Goal: Use online tool/utility

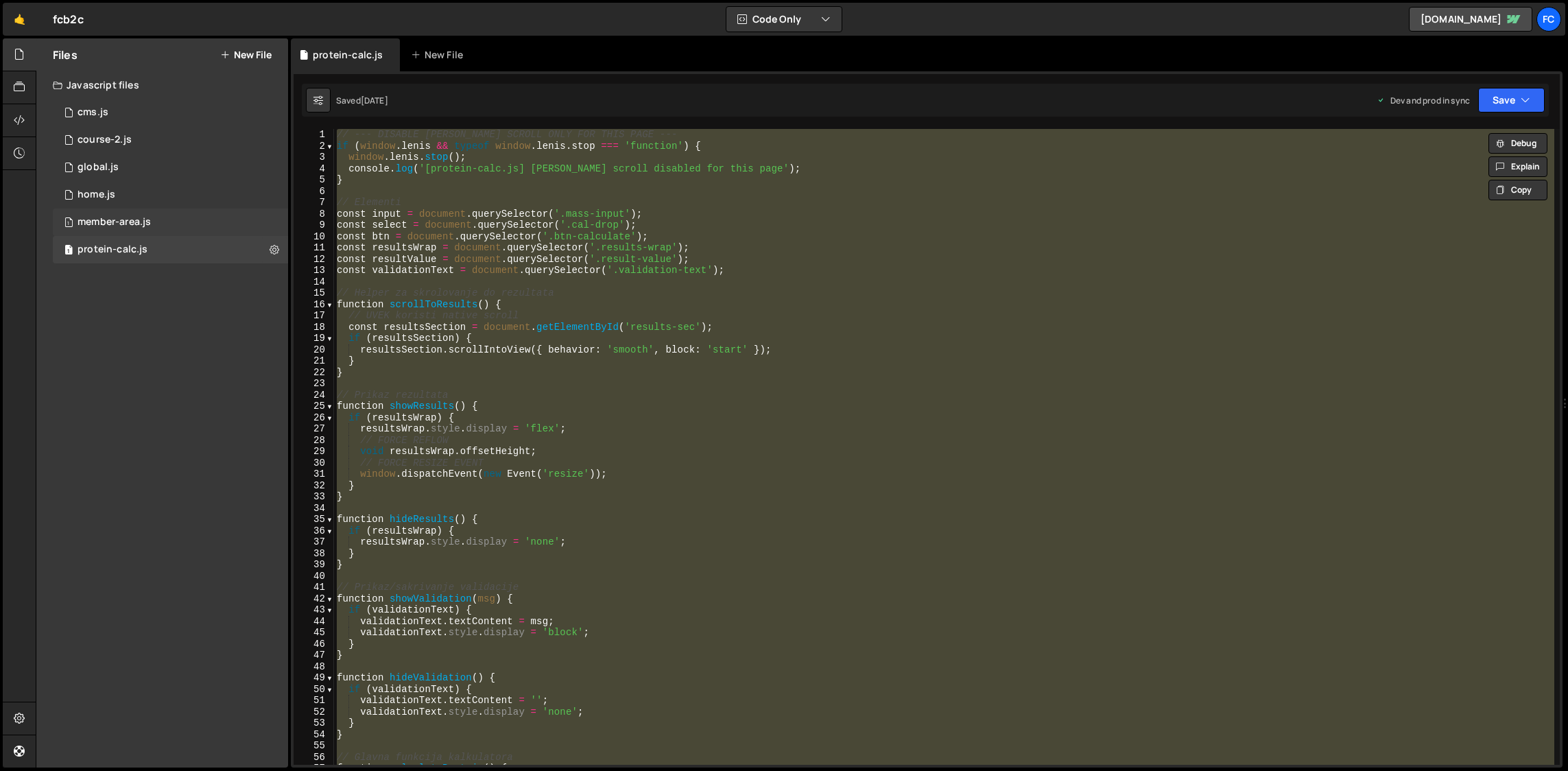
click at [131, 222] on div "member-area.js" at bounding box center [114, 222] width 74 height 12
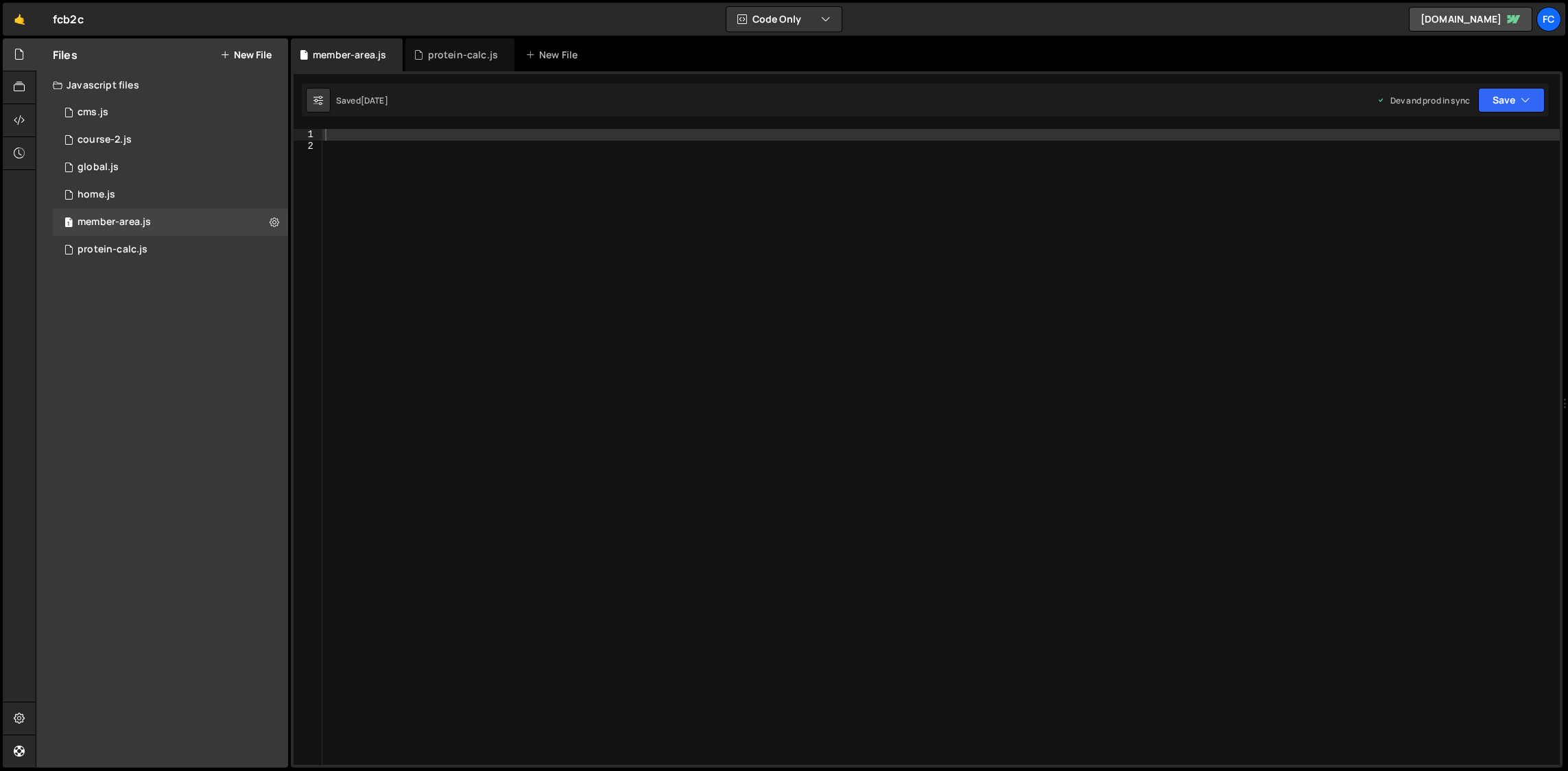
click at [412, 198] on div at bounding box center [941, 458] width 1237 height 659
click at [102, 192] on div "home.js" at bounding box center [97, 194] width 38 height 12
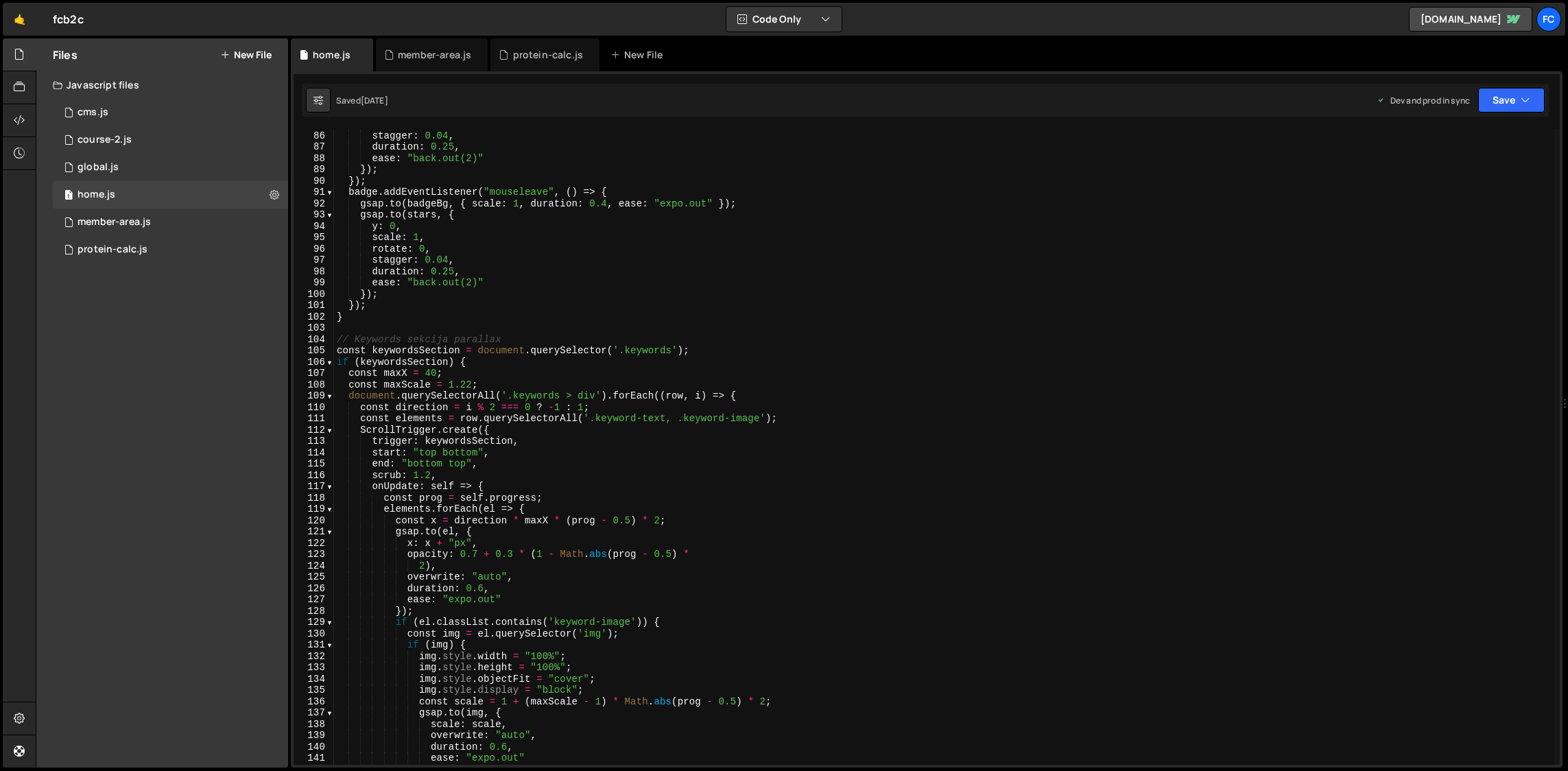
scroll to position [1070, 0]
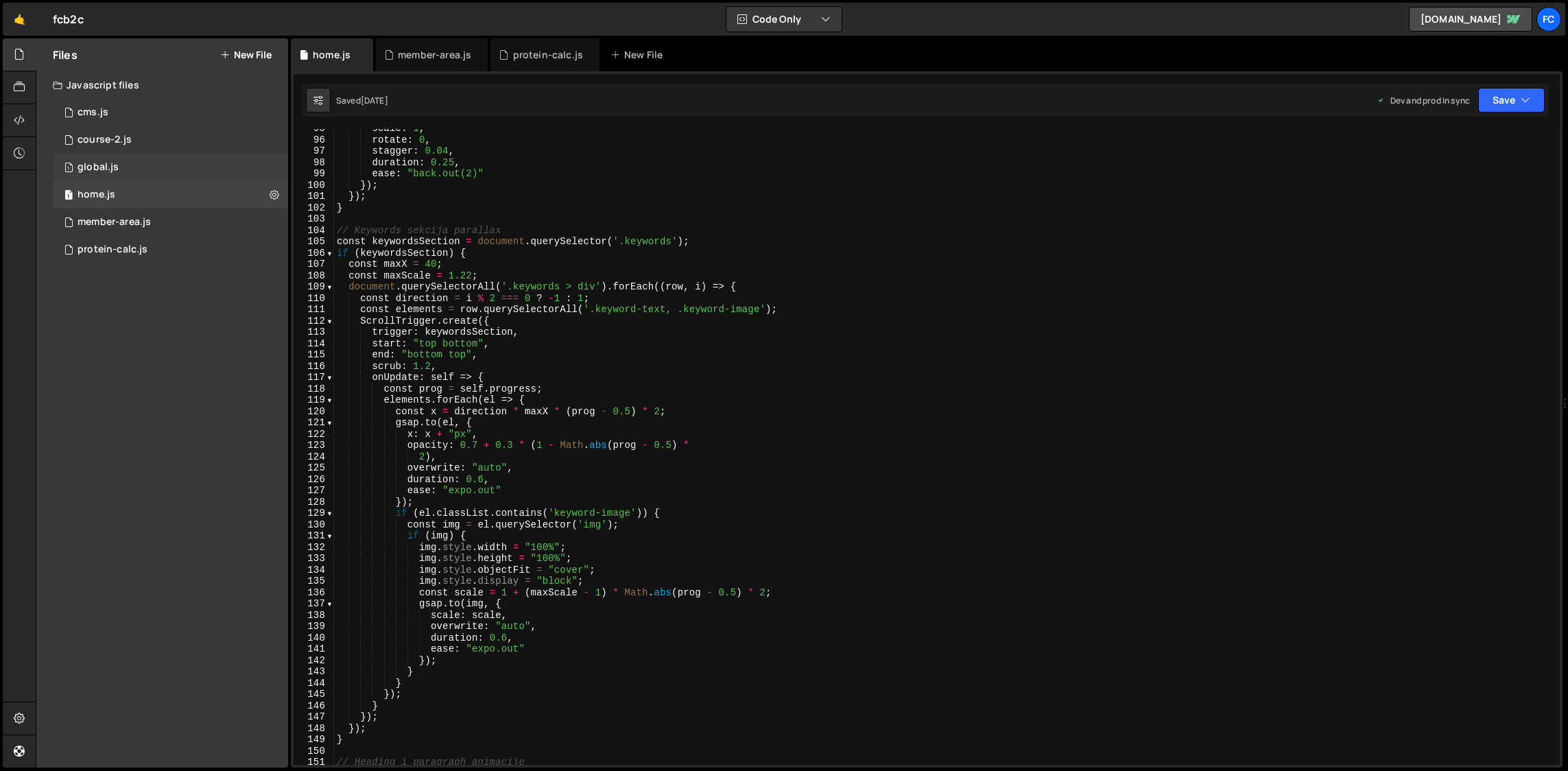
click at [109, 166] on div "global.js" at bounding box center [98, 167] width 41 height 12
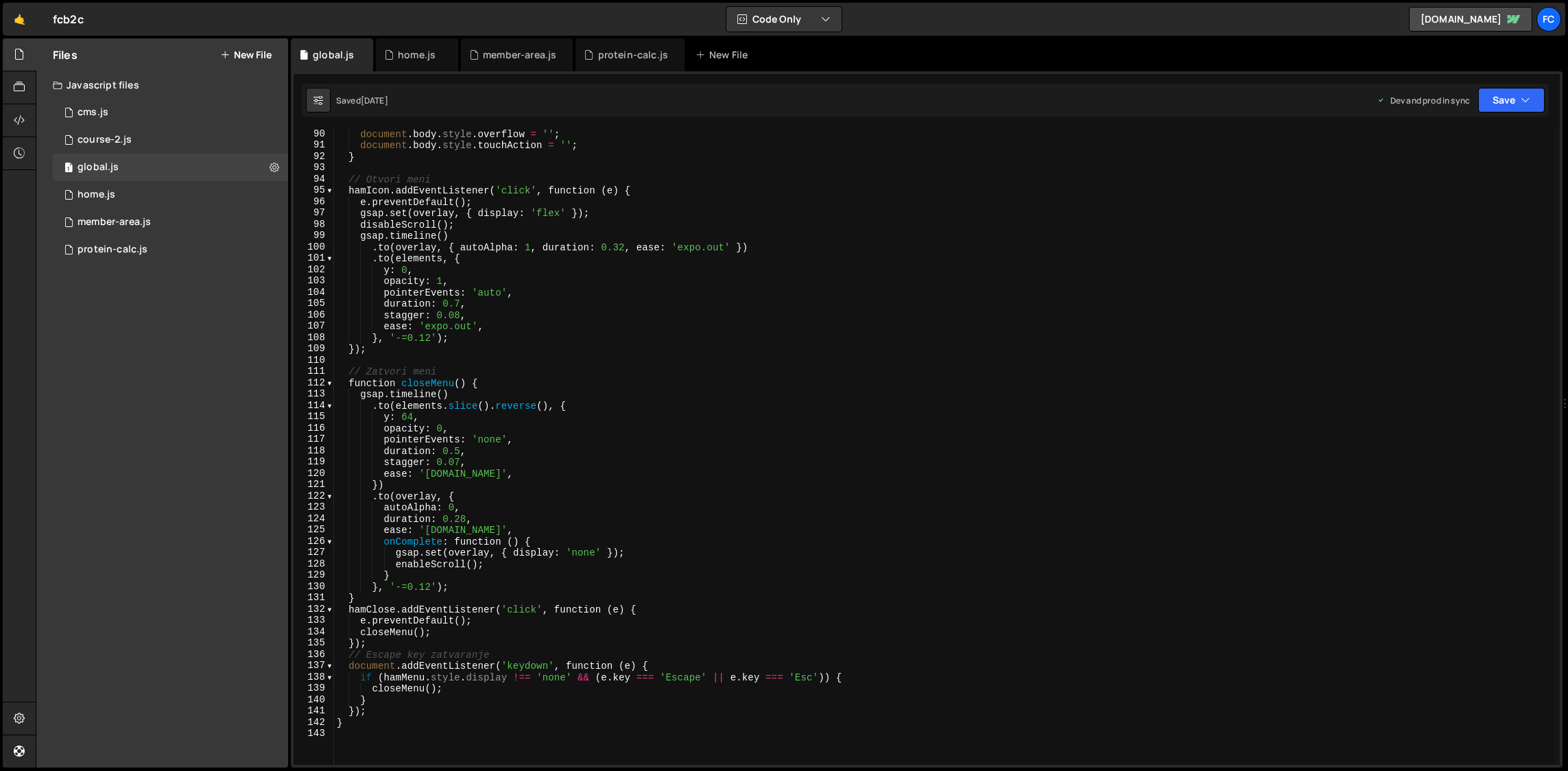
scroll to position [1040, 0]
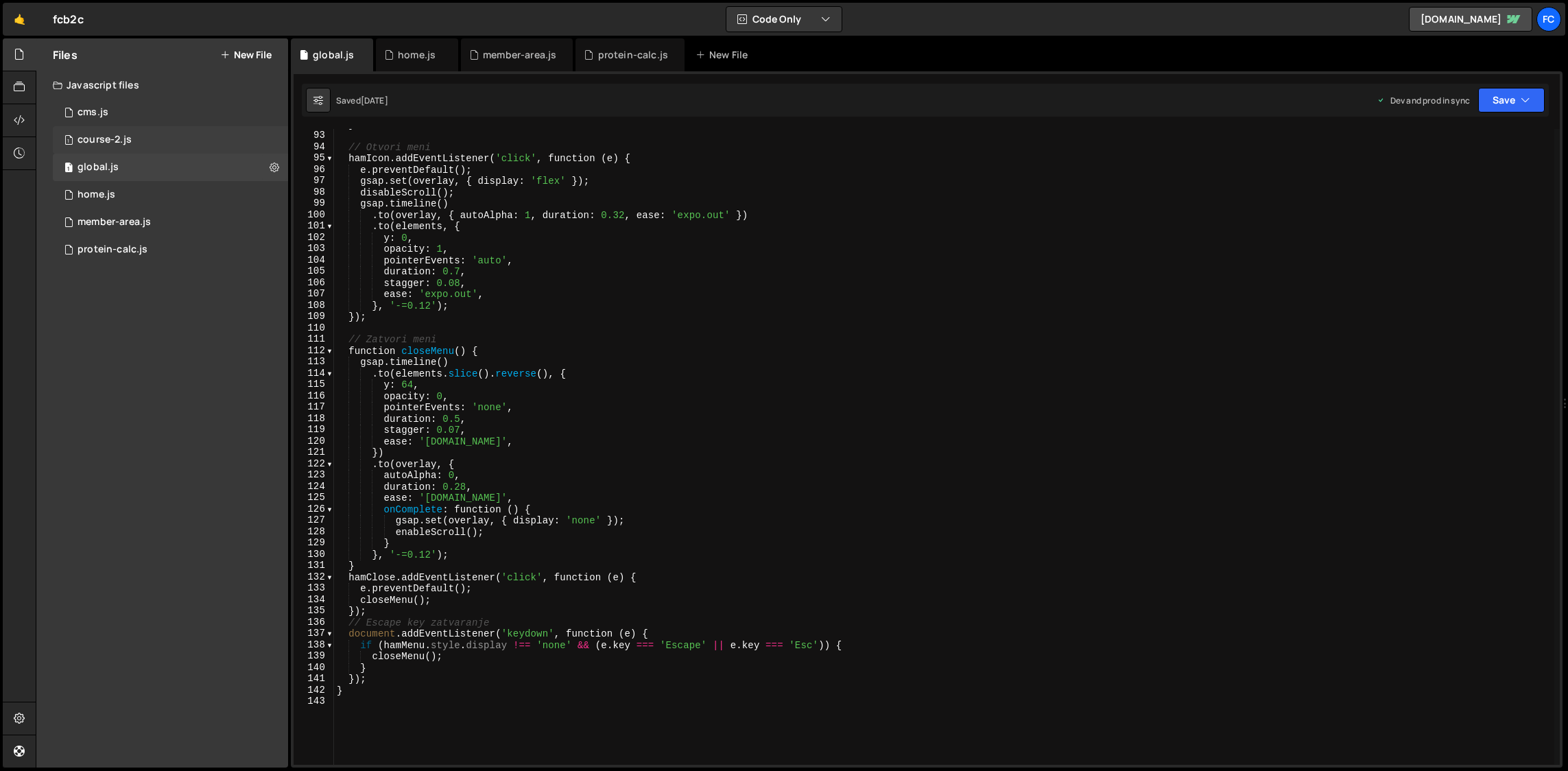
click at [99, 142] on div "course-2.js" at bounding box center [104, 140] width 54 height 12
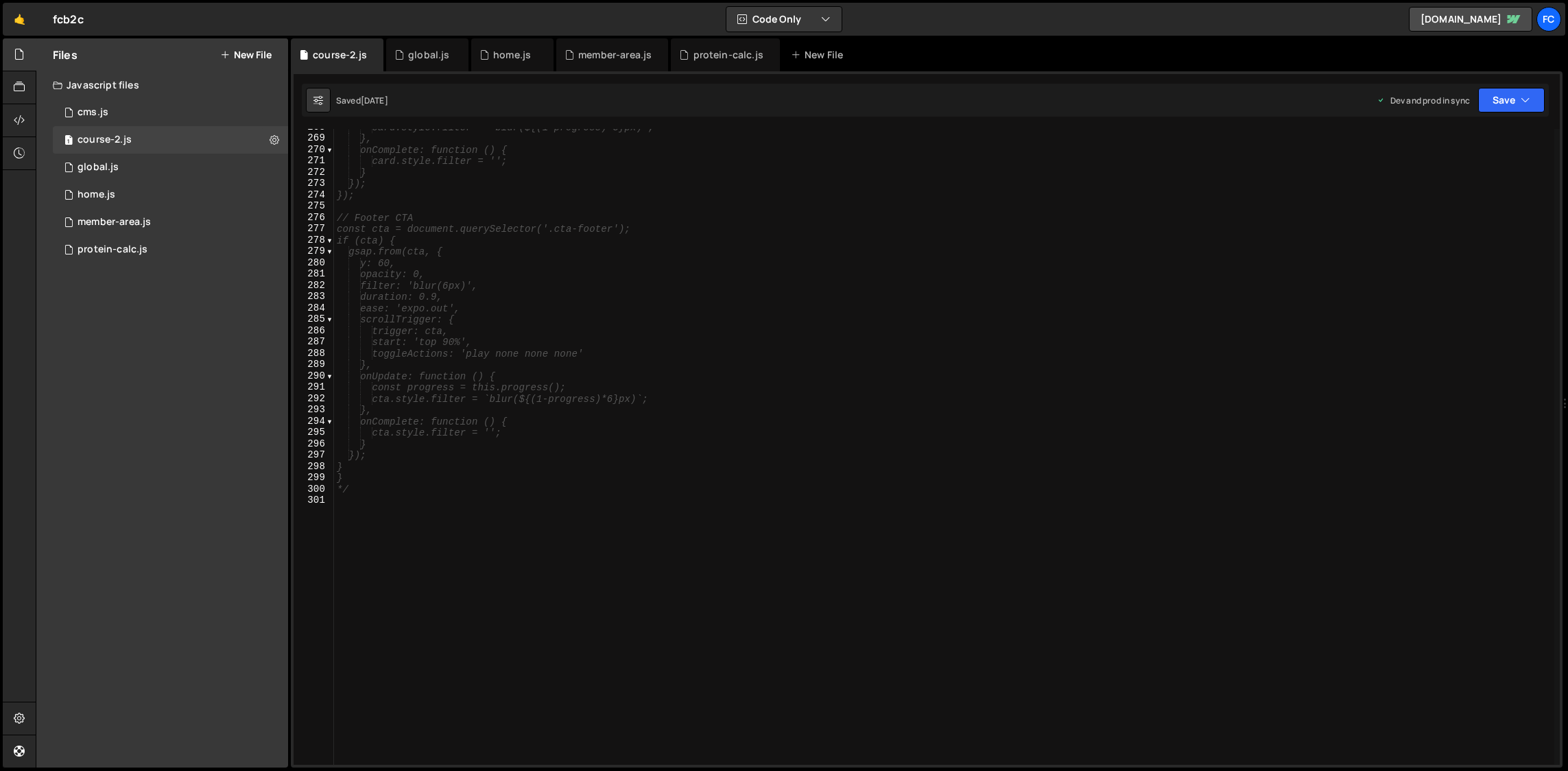
scroll to position [3054, 0]
click at [96, 109] on div "cms.js" at bounding box center [93, 112] width 31 height 12
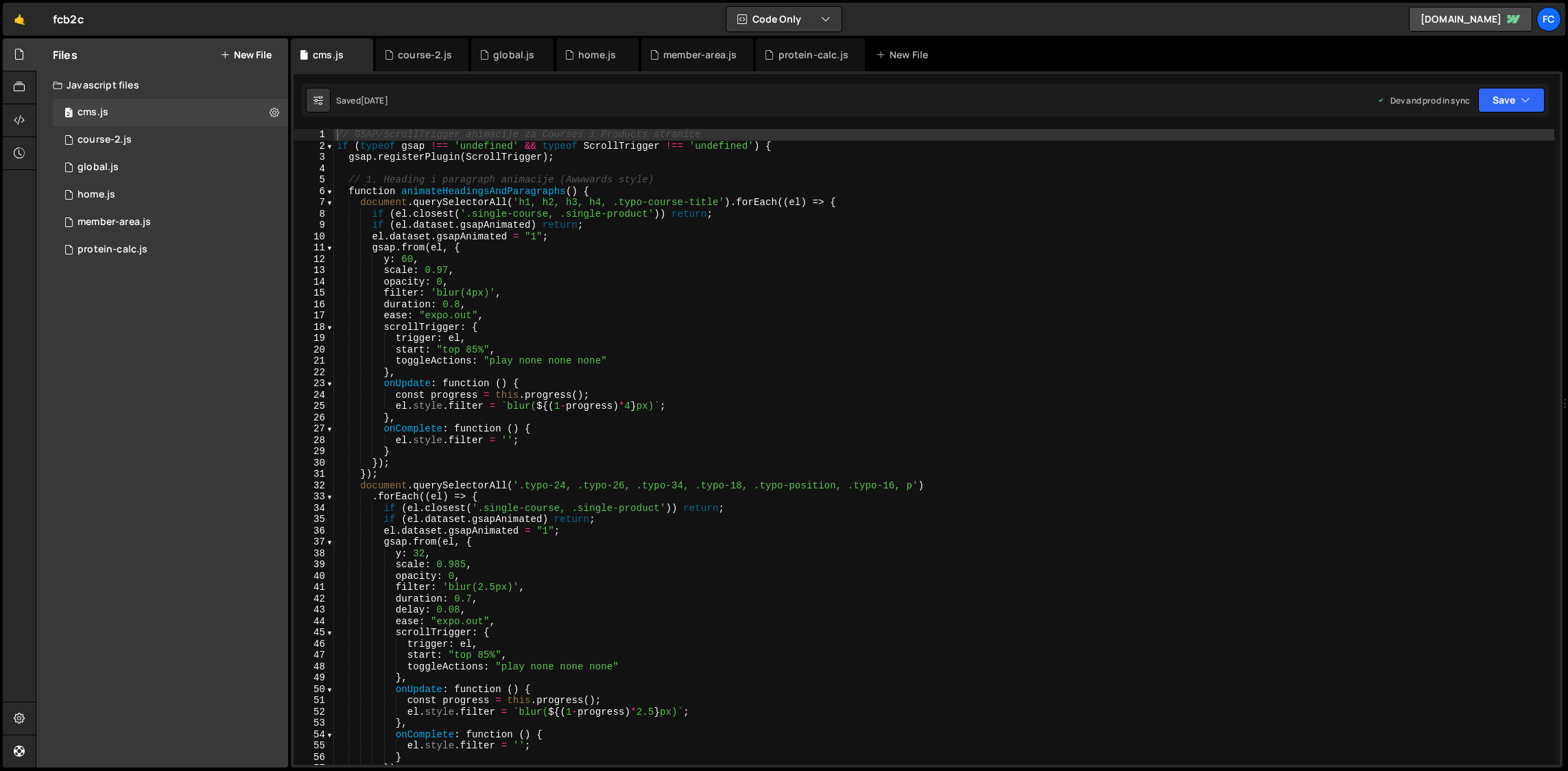
type textarea "opacity: 0,"
click at [543, 283] on div "// GSAP/ScrollTrigger animacije za Courses i Products stranice if ( typeof gsap…" at bounding box center [945, 458] width 1221 height 659
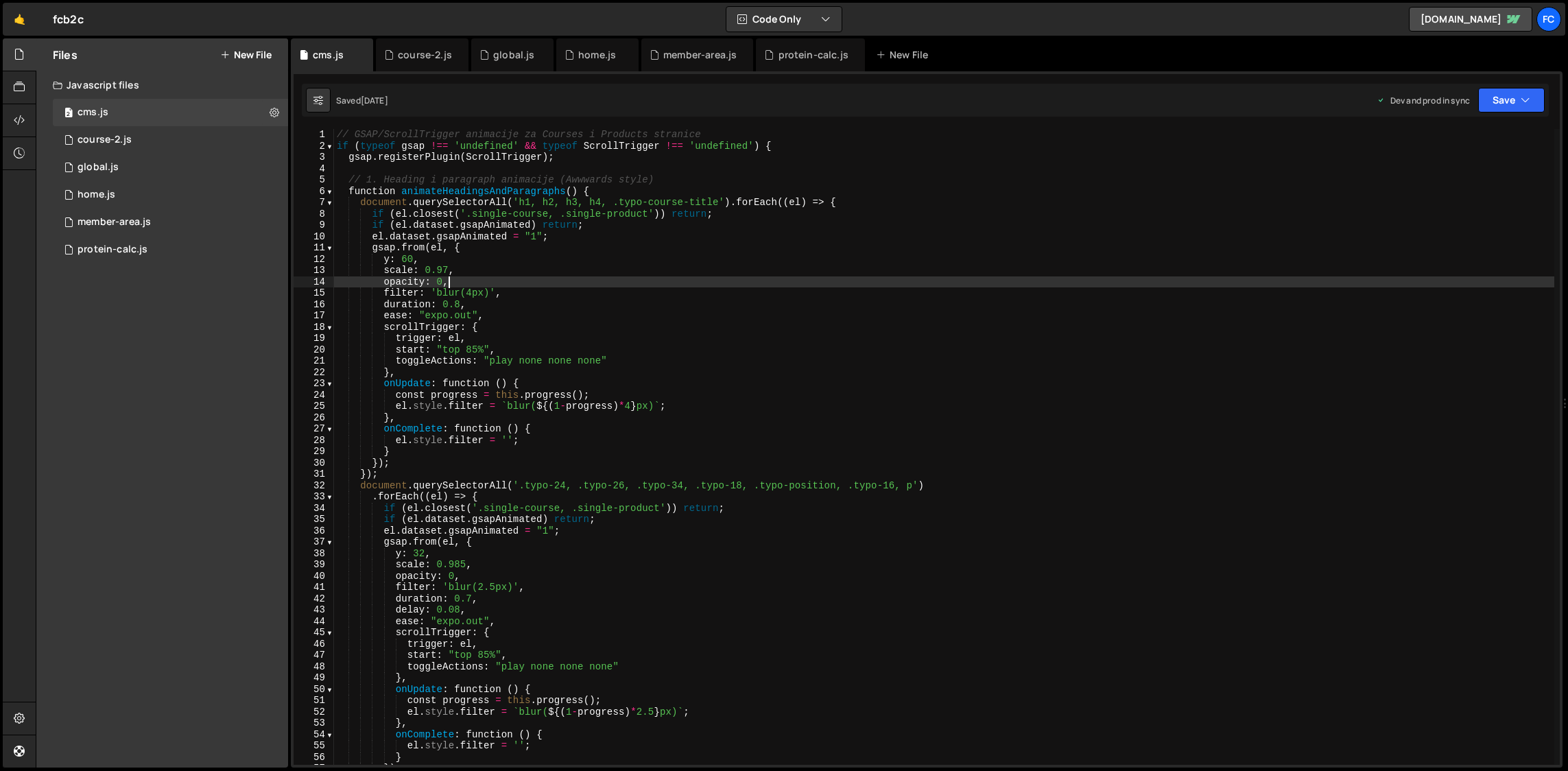
scroll to position [0, 0]
